Goal: Information Seeking & Learning: Check status

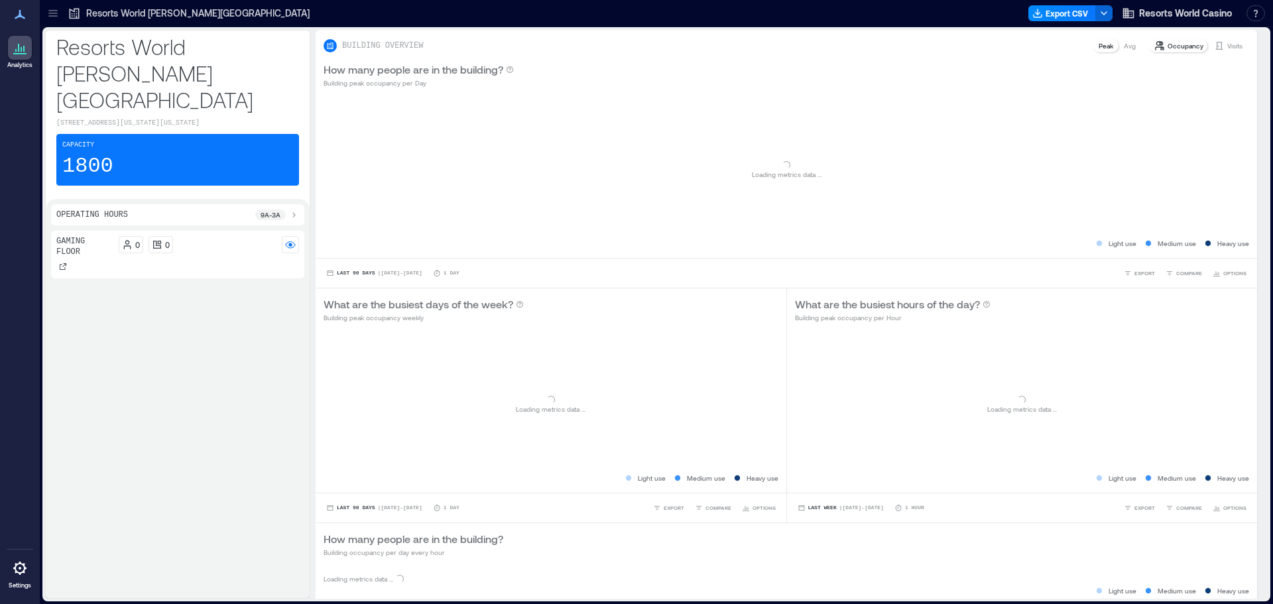
click at [169, 11] on p "Resorts World [PERSON_NAME][GEOGRAPHIC_DATA]" at bounding box center [197, 13] width 223 height 13
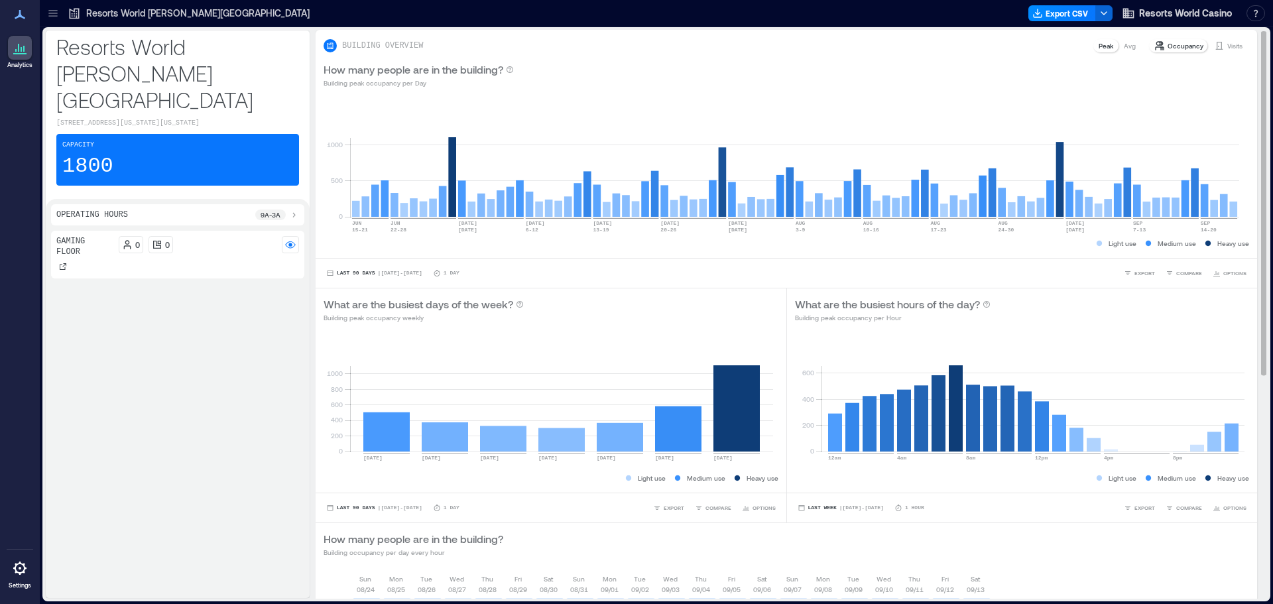
click at [1227, 44] on p "Visits" at bounding box center [1234, 45] width 15 height 11
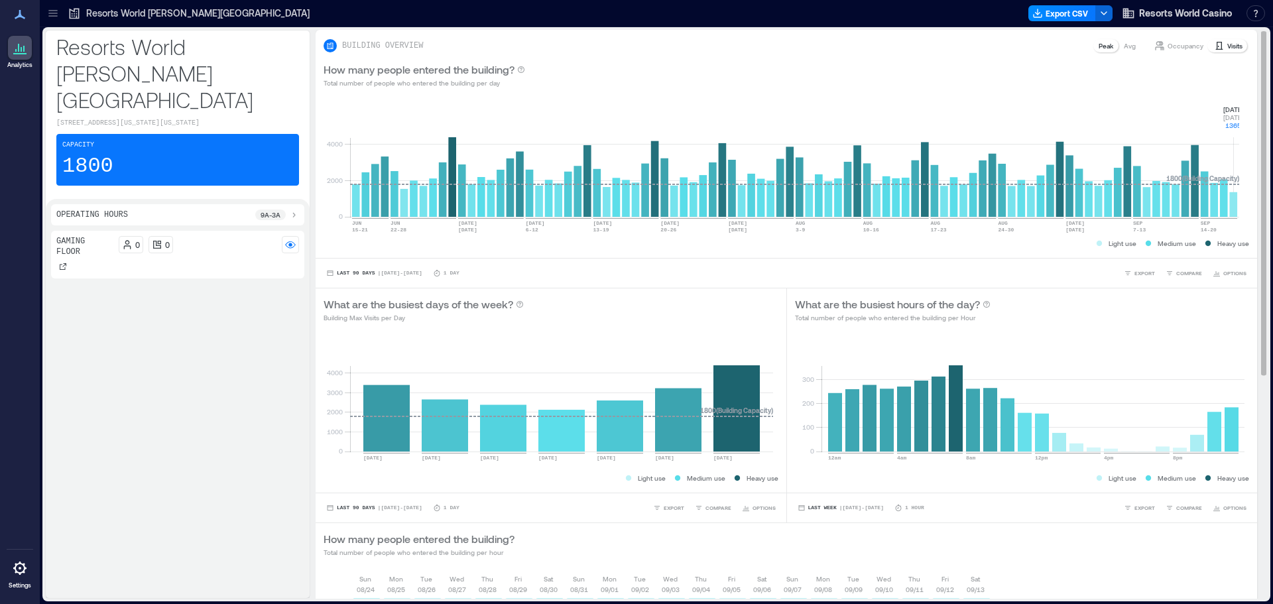
click at [1234, 200] on rect at bounding box center [794, 160] width 889 height 113
drag, startPoint x: 1215, startPoint y: 98, endPoint x: 1248, endPoint y: 128, distance: 44.1
click at [1248, 128] on div "BUILDING OVERVIEW Peak Avg Occupancy Visits How many people entered the buildin…" at bounding box center [792, 499] width 952 height 939
copy g "[DATE] [DATE] 1365"
